Goal: Transaction & Acquisition: Obtain resource

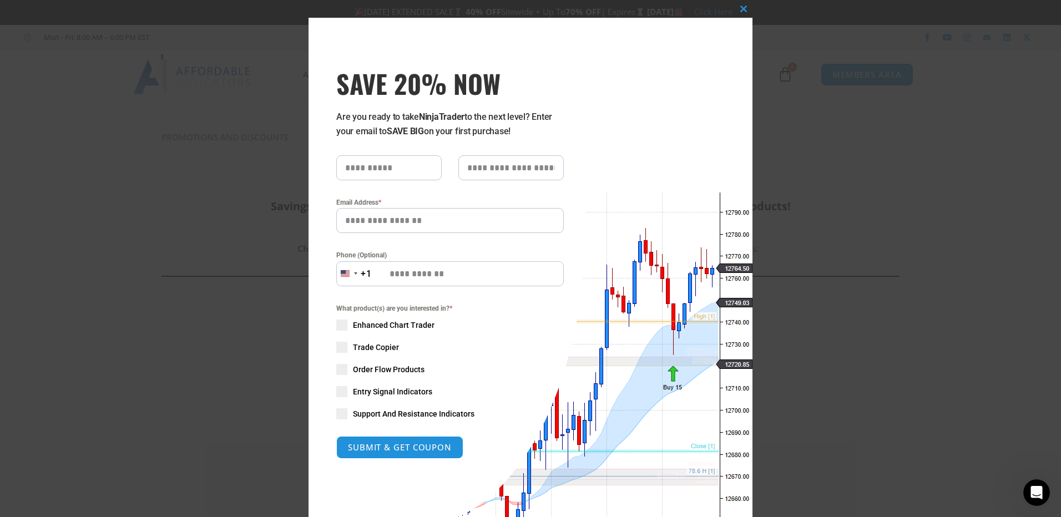
click at [379, 167] on input "text" at bounding box center [388, 167] width 105 height 25
type input "******"
type input "*"
type input "**********"
click at [341, 351] on span at bounding box center [341, 347] width 11 height 11
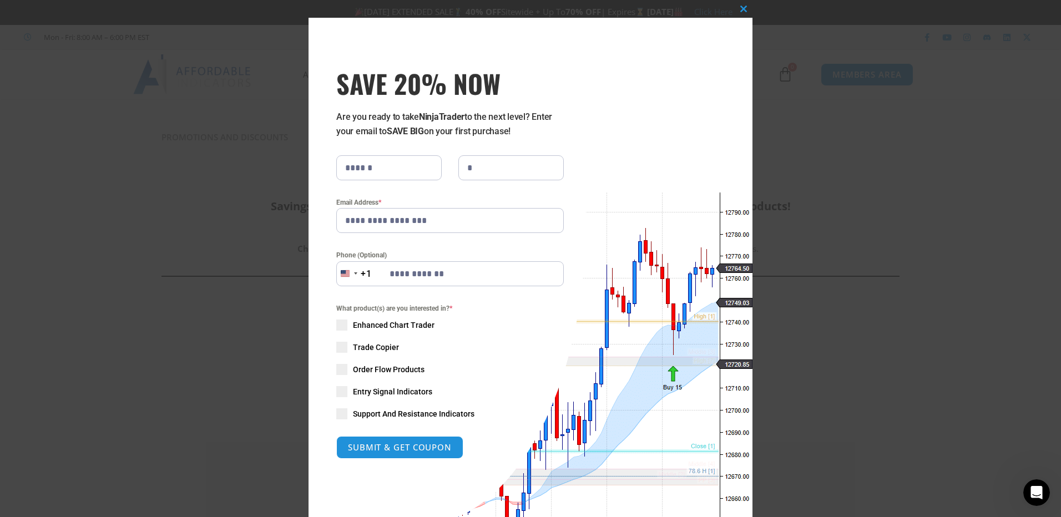
click at [343, 328] on span at bounding box center [341, 325] width 11 height 11
click at [344, 368] on span at bounding box center [341, 369] width 11 height 11
click at [341, 394] on span at bounding box center [341, 391] width 11 height 11
click at [339, 415] on span at bounding box center [341, 413] width 11 height 11
click at [376, 442] on button "SUBMIT & GET COUPON" at bounding box center [399, 447] width 127 height 23
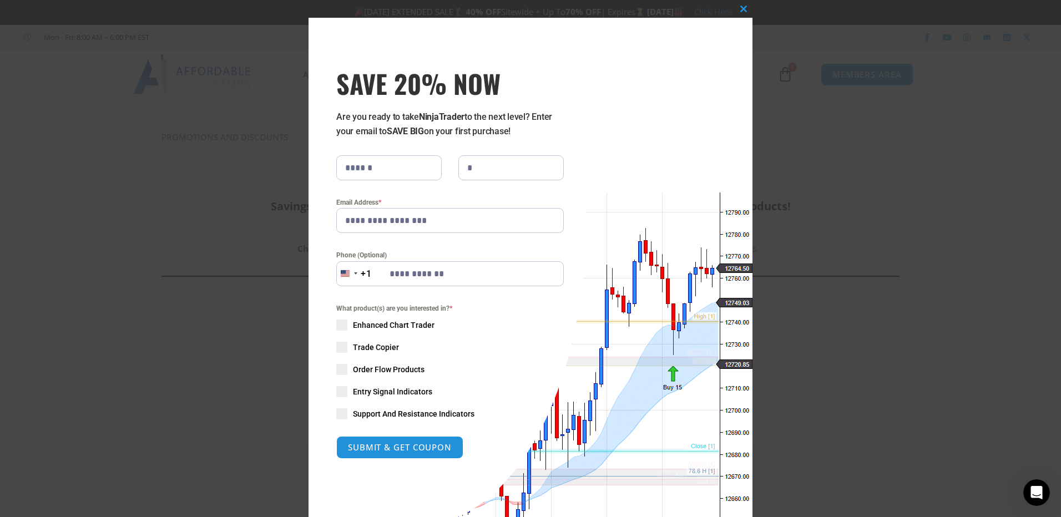
type input "**********"
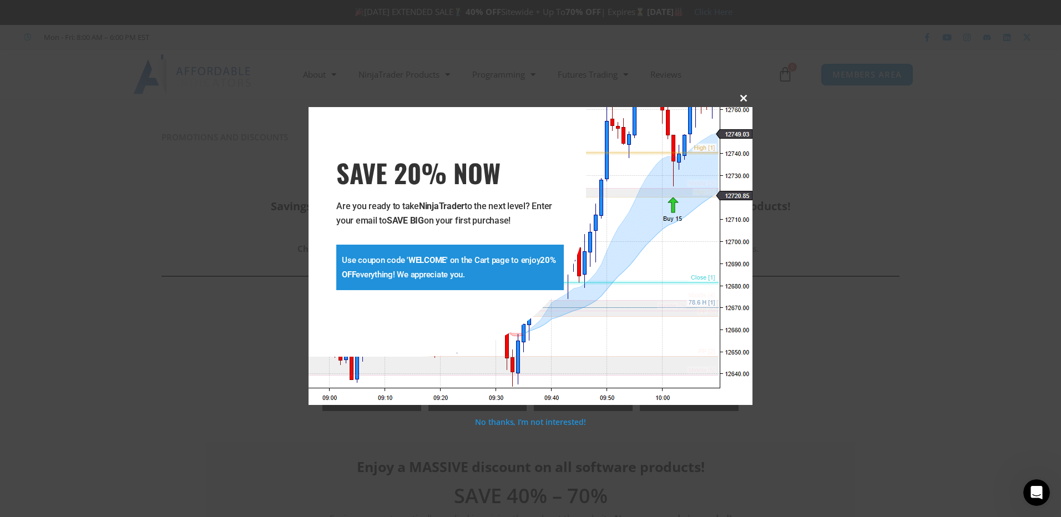
click at [742, 99] on span at bounding box center [743, 98] width 18 height 7
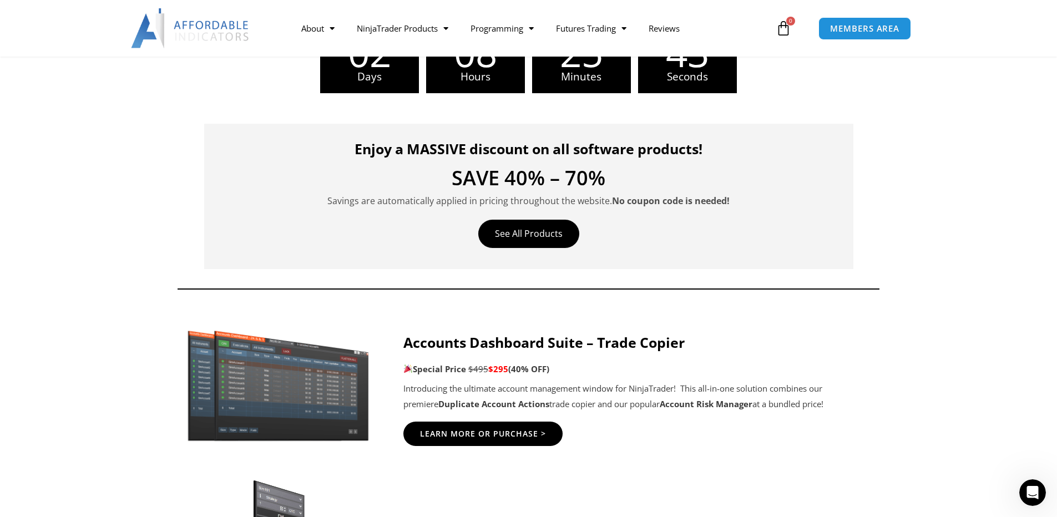
scroll to position [386, 0]
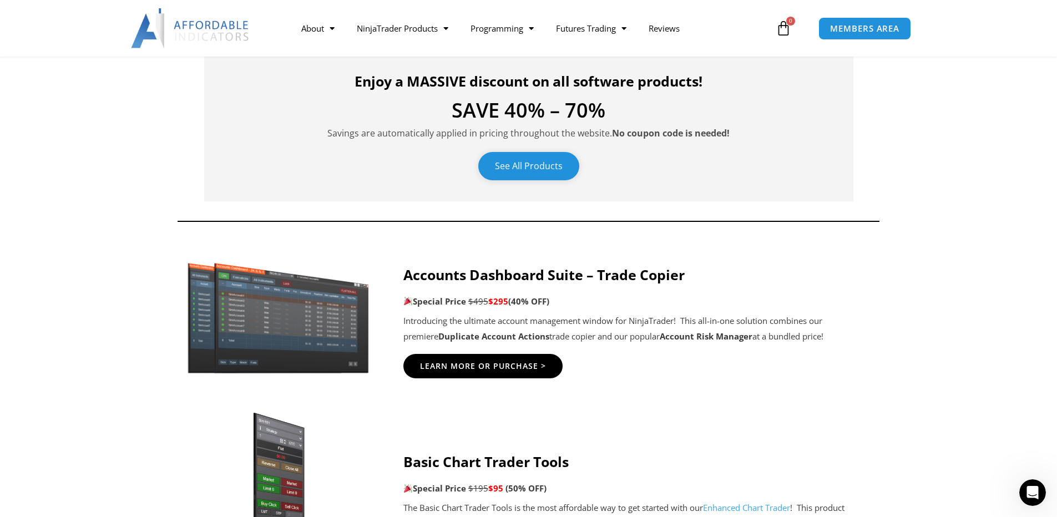
click at [559, 173] on link "See All Products" at bounding box center [528, 166] width 101 height 28
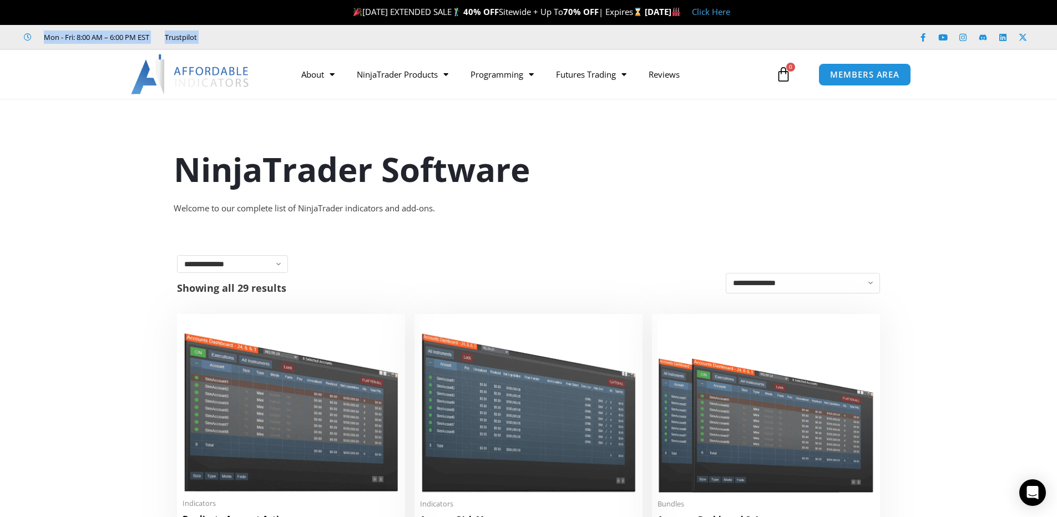
drag, startPoint x: 1056, startPoint y: 9, endPoint x: 1048, endPoint y: 83, distance: 74.2
click at [1048, 83] on header "LABOR DAY EXTENDED SALE 40% OFF Sitewide + Up To 70% OFF | Expires Thursday, Se…" at bounding box center [528, 49] width 1057 height 99
drag, startPoint x: 1048, startPoint y: 83, endPoint x: 998, endPoint y: 87, distance: 50.1
click at [991, 95] on div at bounding box center [528, 74] width 1057 height 49
